Goal: Transaction & Acquisition: Download file/media

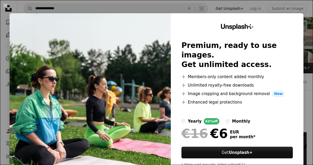
scroll to position [104, 0]
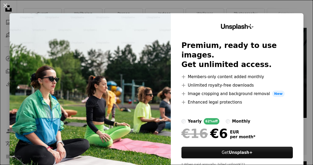
click at [310, 15] on div "An X shape Unsplash+ Premium, ready to use images. Get unlimited access. A plus…" at bounding box center [156, 82] width 313 height 165
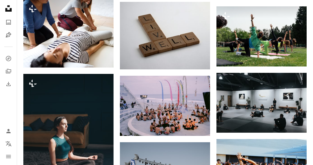
scroll to position [393, 0]
click at [296, 124] on icon "Arrow pointing down" at bounding box center [296, 123] width 4 height 6
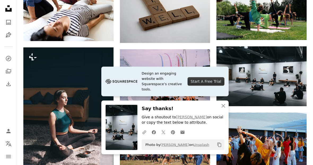
scroll to position [420, 0]
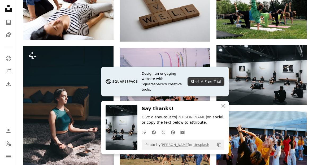
click at [226, 109] on icon "An X shape" at bounding box center [223, 106] width 6 height 6
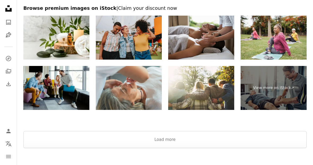
scroll to position [793, 0]
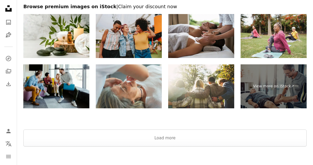
click at [212, 136] on button "Load more" at bounding box center [164, 138] width 283 height 17
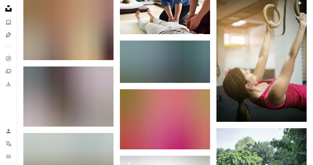
scroll to position [1267, 0]
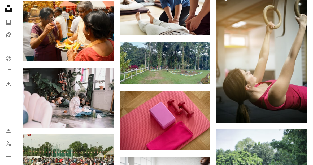
click at [202, 137] on link "Arrow pointing down" at bounding box center [199, 141] width 11 height 8
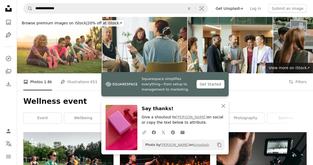
click at [222, 107] on icon "An X shape" at bounding box center [223, 106] width 6 height 6
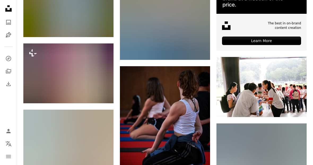
scroll to position [1822, 0]
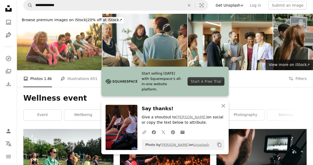
scroll to position [7, 0]
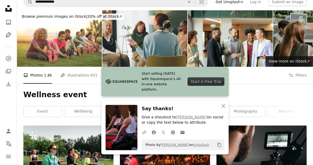
click at [225, 109] on icon "An X shape" at bounding box center [223, 106] width 6 height 6
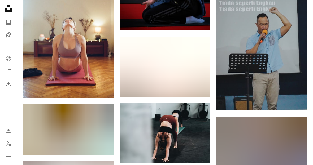
scroll to position [0, 0]
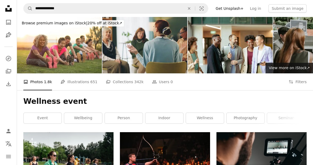
click at [192, 8] on icon "An X shape" at bounding box center [189, 8] width 12 height 4
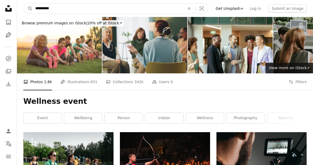
type input "**********"
click at [28, 8] on button "A magnifying glass" at bounding box center [28, 8] width 9 height 10
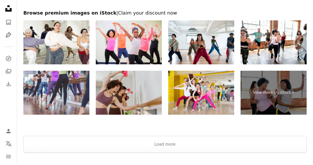
scroll to position [899, 0]
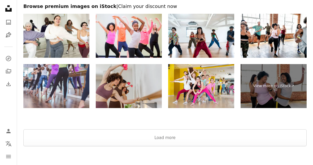
click at [253, 138] on button "Load more" at bounding box center [164, 137] width 283 height 17
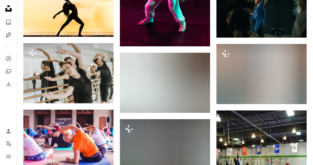
scroll to position [0, 0]
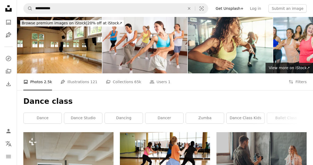
click at [195, 12] on button "An X shape" at bounding box center [189, 8] width 12 height 10
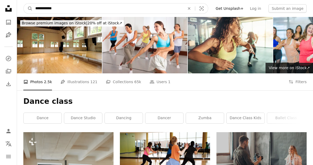
type input "**********"
click at [28, 8] on button "A magnifying glass" at bounding box center [28, 8] width 9 height 10
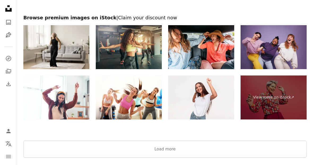
scroll to position [978, 0]
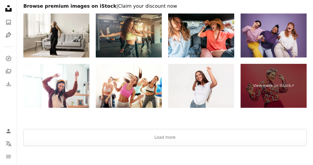
click at [121, 140] on button "Load more" at bounding box center [164, 137] width 283 height 17
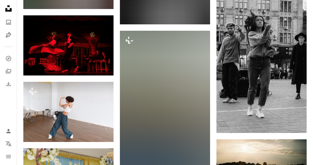
scroll to position [2313, 0]
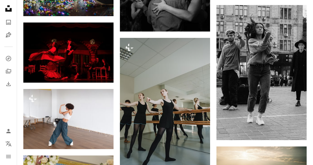
click at [105, 71] on icon "Arrow pointing down" at bounding box center [103, 73] width 4 height 6
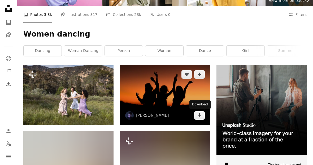
scroll to position [67, 0]
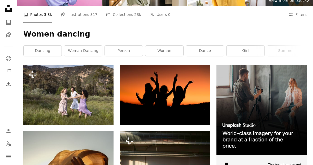
click at [198, 117] on icon "Arrow pointing down" at bounding box center [199, 115] width 4 height 6
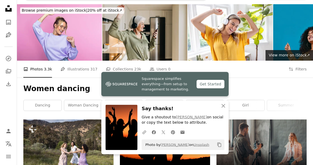
scroll to position [0, 0]
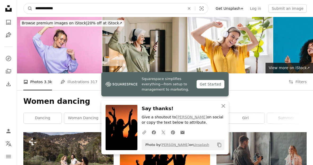
click at [69, 10] on input "**********" at bounding box center [108, 8] width 151 height 10
type input "*"
type input "********"
click at [28, 8] on button "A magnifying glass" at bounding box center [28, 8] width 9 height 10
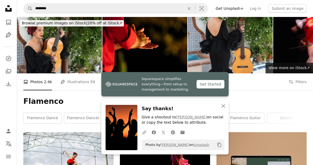
click at [225, 108] on icon "An X shape" at bounding box center [223, 106] width 6 height 6
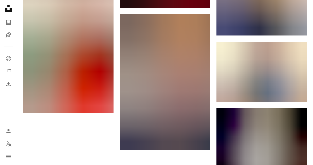
scroll to position [700, 0]
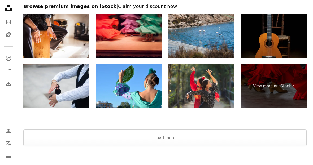
click at [223, 136] on button "Load more" at bounding box center [164, 138] width 283 height 17
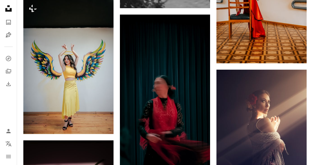
scroll to position [0, 0]
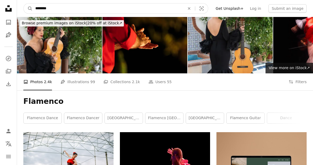
click at [121, 11] on input "********" at bounding box center [108, 8] width 151 height 10
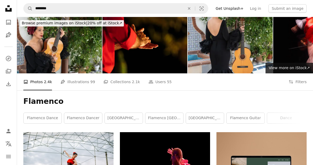
click at [190, 8] on icon "Find visuals sitewide" at bounding box center [189, 8] width 2 height 2
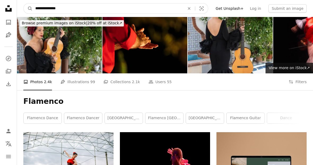
type input "**********"
click at [28, 8] on button "A magnifying glass" at bounding box center [28, 8] width 9 height 10
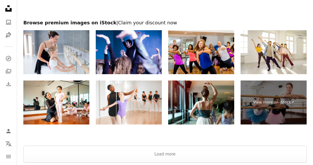
scroll to position [942, 0]
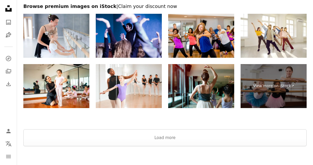
click at [217, 139] on button "Load more" at bounding box center [164, 137] width 283 height 17
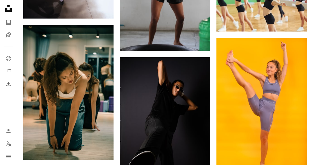
scroll to position [1559, 0]
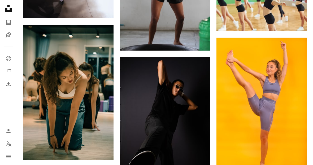
click at [298, 163] on link "Arrow pointing down" at bounding box center [296, 166] width 11 height 8
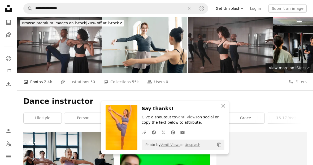
click at [223, 107] on icon "button" at bounding box center [223, 106] width 4 height 4
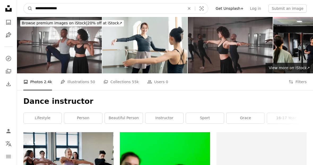
click at [76, 12] on input "**********" at bounding box center [108, 8] width 151 height 10
type input "******"
click at [28, 8] on button "A magnifying glass" at bounding box center [28, 8] width 9 height 10
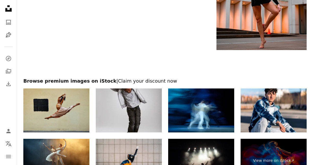
scroll to position [1048, 0]
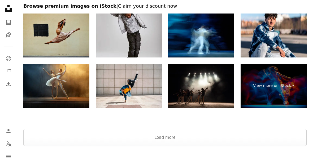
click at [181, 139] on button "Load more" at bounding box center [164, 137] width 283 height 17
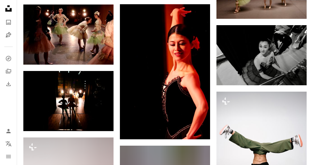
scroll to position [11771, 0]
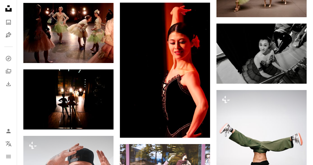
click at [194, 126] on img at bounding box center [165, 70] width 90 height 135
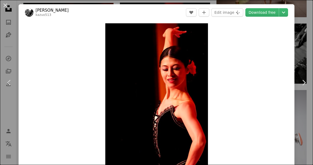
click at [282, 14] on icon "Chevron down" at bounding box center [283, 12] width 8 height 6
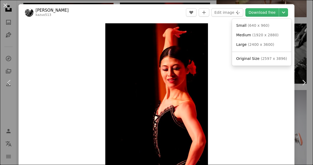
click at [229, 89] on dialog "An X shape Chevron left Chevron right [PERSON_NAME] kazuo513 A heart A plus sig…" at bounding box center [156, 82] width 313 height 165
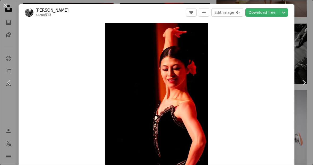
click at [264, 9] on link "Download free" at bounding box center [261, 12] width 33 height 8
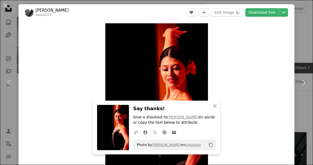
click at [300, 54] on div "An X shape Chevron left Chevron right An X shape Close Say thanks! Give a shout…" at bounding box center [156, 82] width 313 height 165
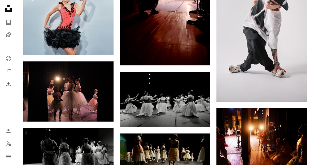
scroll to position [16308, 0]
